Goal: Answer question/provide support

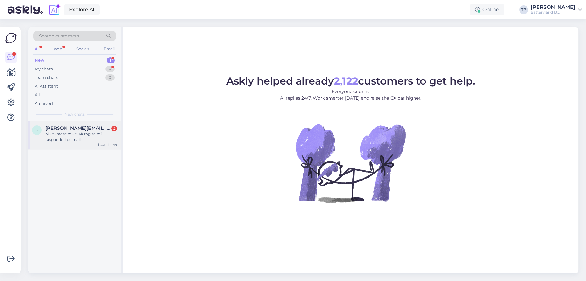
click at [82, 123] on div "d [PERSON_NAME][EMAIL_ADDRESS][DOMAIN_NAME] 2 Multumesc mult. Va rog sa mi rasp…" at bounding box center [74, 135] width 93 height 28
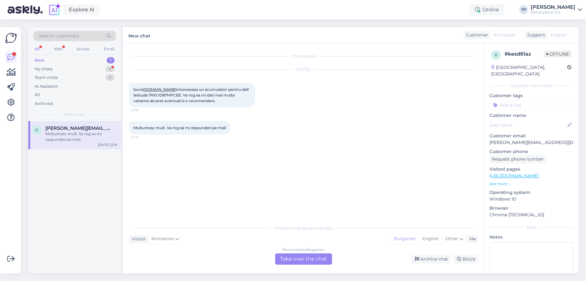
click at [293, 255] on div "Romanian to Bulgarian Take over the chat" at bounding box center [303, 259] width 57 height 11
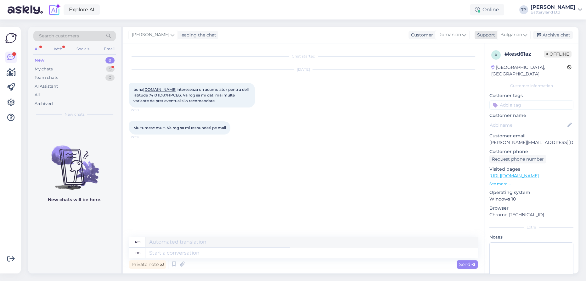
click at [519, 35] on span "Bulgarian" at bounding box center [512, 34] width 22 height 7
type input "en"
click at [483, 64] on link "English" at bounding box center [502, 63] width 69 height 10
click at [162, 255] on textarea at bounding box center [311, 253] width 332 height 11
type textarea "Hello"
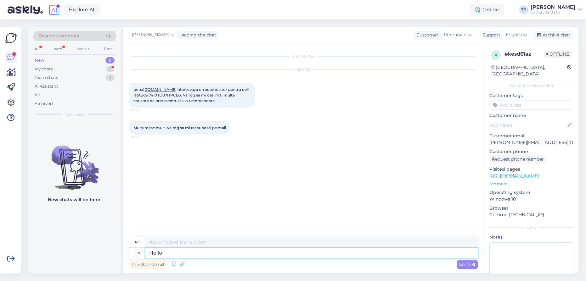
type textarea "Buna ziua"
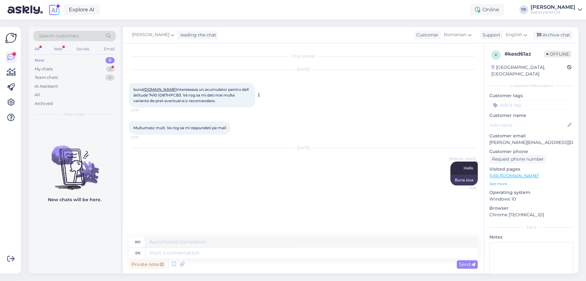
drag, startPoint x: 132, startPoint y: 88, endPoint x: 204, endPoint y: 105, distance: 74.4
click at [205, 104] on div "buna [DOMAIN_NAME] intereseaza un acumulator pentru dell latitude 7410 ID87HPCB…" at bounding box center [192, 95] width 126 height 25
copy span "buna [DOMAIN_NAME] intereseaza un acumulator pentru dell latitude 7410 ID87HPCB…"
click at [227, 106] on div "buna [DOMAIN_NAME] intereseaza un acumulator pentru dell latitude 7410 ID87HPCB…" at bounding box center [192, 95] width 126 height 25
drag, startPoint x: 132, startPoint y: 128, endPoint x: 235, endPoint y: 123, distance: 103.1
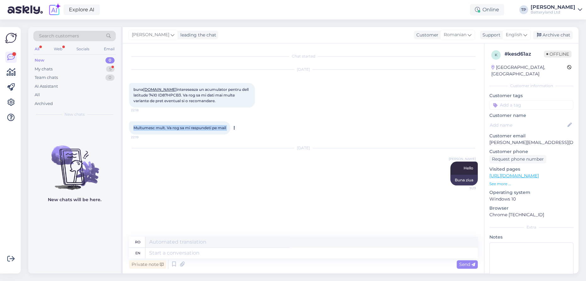
click at [230, 123] on div "Multumesc mult. Va rog sa mi raspundeti pe mail 22:19" at bounding box center [179, 128] width 101 height 13
copy div "Multumesc mult. Va rog sa mi raspundeti pe mail 22:19"
drag, startPoint x: 487, startPoint y: 171, endPoint x: 572, endPoint y: 172, distance: 85.0
click at [572, 172] on div "k # kesd61az Offline [GEOGRAPHIC_DATA], [GEOGRAPHIC_DATA] Customer information …" at bounding box center [532, 175] width 94 height 265
click at [559, 149] on p "Customer phone" at bounding box center [532, 152] width 84 height 7
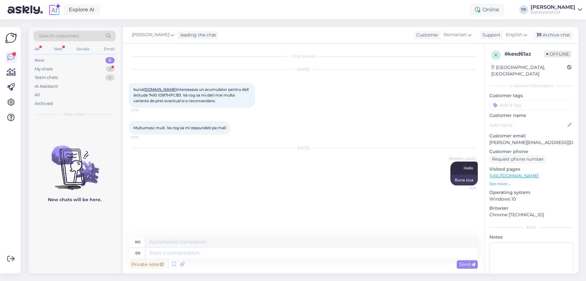
click at [526, 173] on link "[URL][DOMAIN_NAME]" at bounding box center [514, 176] width 49 height 6
drag, startPoint x: 533, startPoint y: 135, endPoint x: 488, endPoint y: 137, distance: 45.4
click at [488, 137] on div "k # kesd61az Offline [GEOGRAPHIC_DATA], [GEOGRAPHIC_DATA] Customer information …" at bounding box center [532, 175] width 94 height 265
copy p "[PERSON_NAME][EMAIL_ADDRESS][DOMAIN_NAME]"
click at [93, 72] on div "My chats 5" at bounding box center [74, 69] width 82 height 9
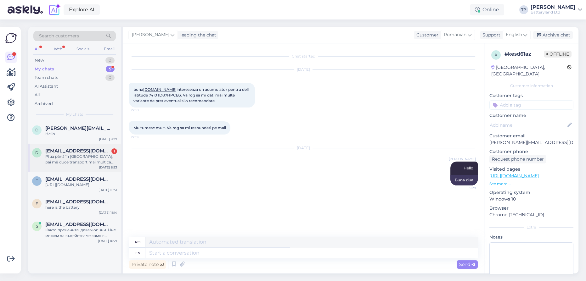
click at [92, 145] on div "d [EMAIL_ADDRESS][DOMAIN_NAME] 1 Pfua până în [GEOGRAPHIC_DATA], pai mă duce tr…" at bounding box center [74, 158] width 93 height 28
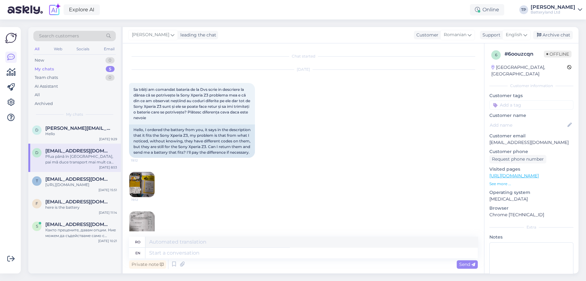
scroll to position [1125, 0]
